Goal: Go to known website: Go to known website

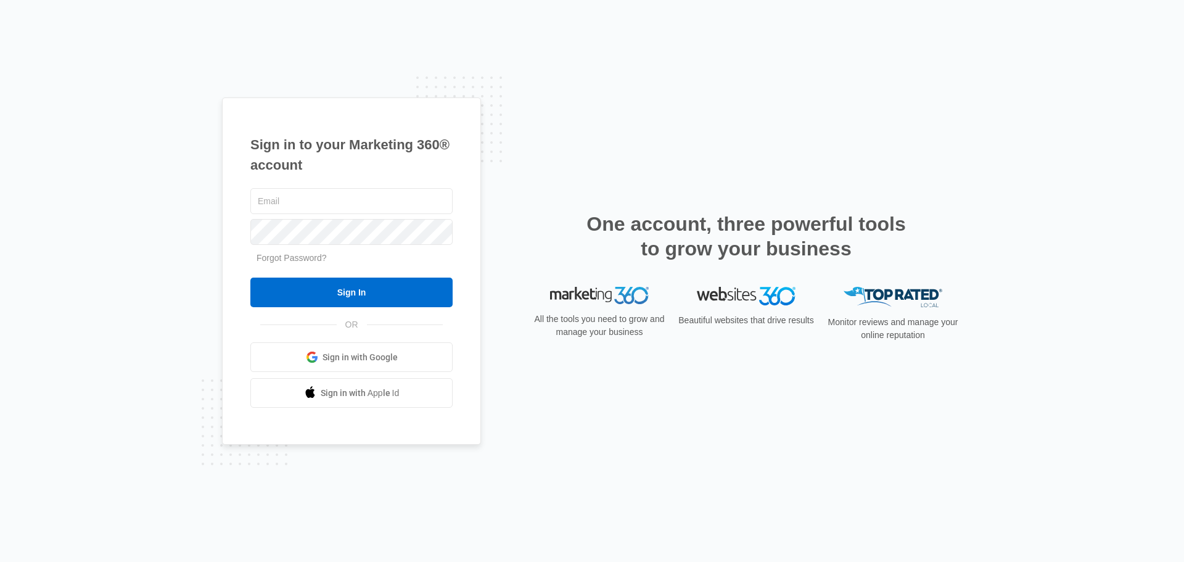
type input "[EMAIL_ADDRESS][DOMAIN_NAME]"
